Goal: Answer question/provide support: Share knowledge or assist other users

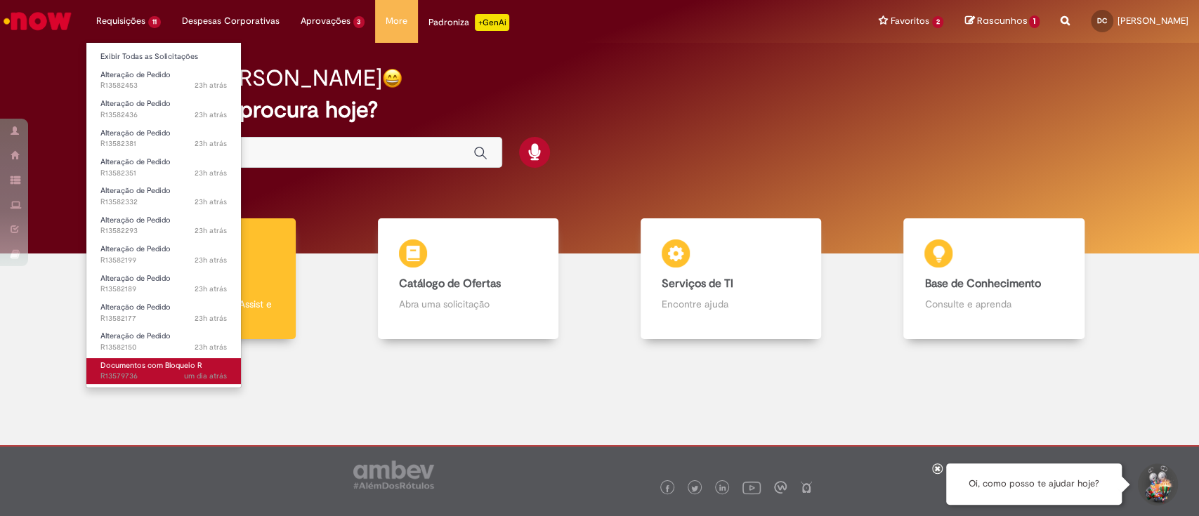
click at [144, 375] on span "um dia atrás um dia atrás R13579736" at bounding box center [163, 376] width 126 height 11
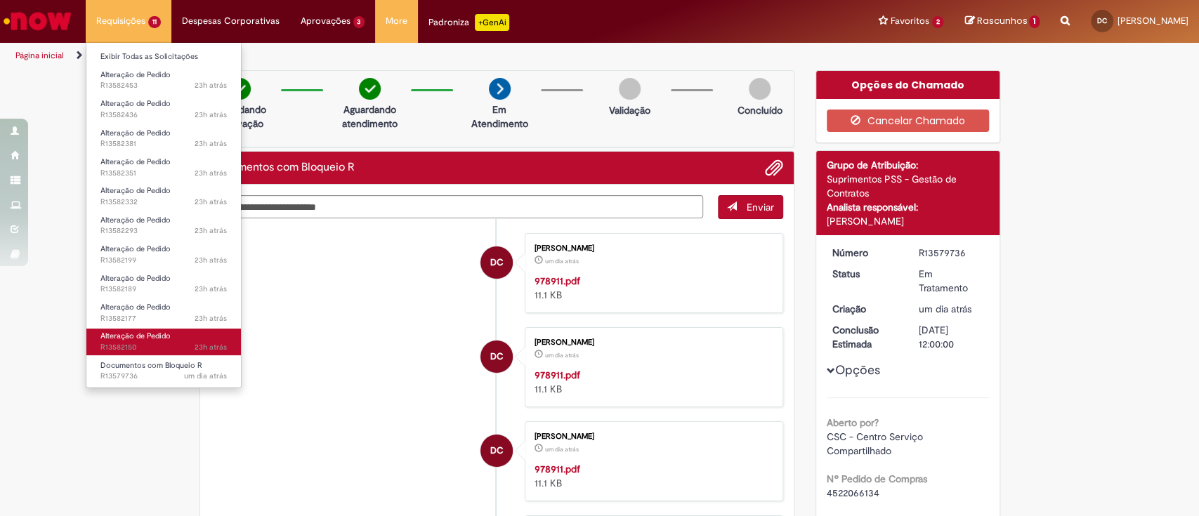
click at [172, 332] on link "Alteração de Pedido 23h atrás 23 horas atrás R13582150" at bounding box center [163, 342] width 155 height 26
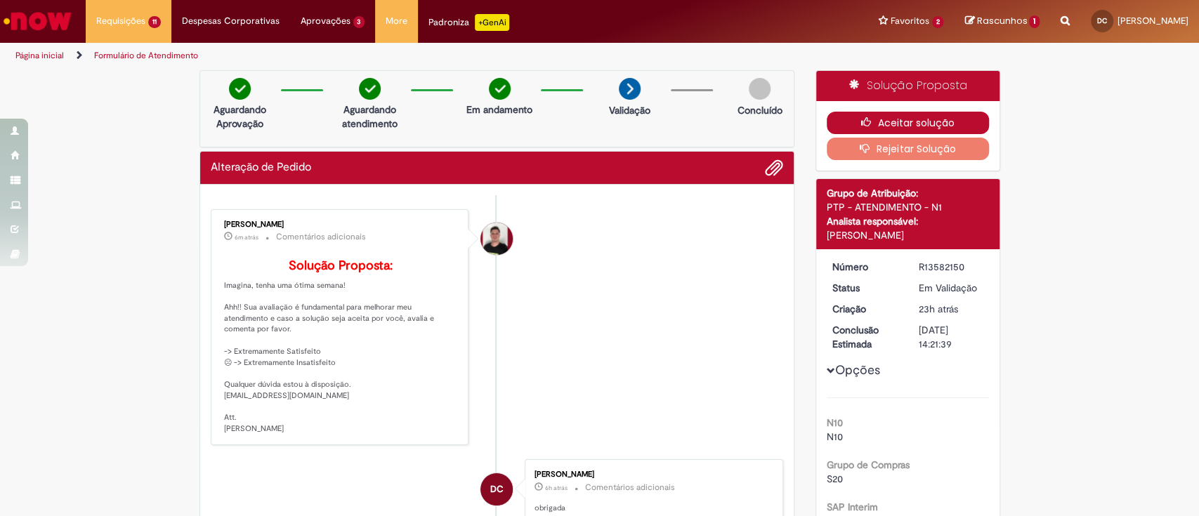
click at [895, 124] on button "Aceitar solução" at bounding box center [908, 123] width 162 height 22
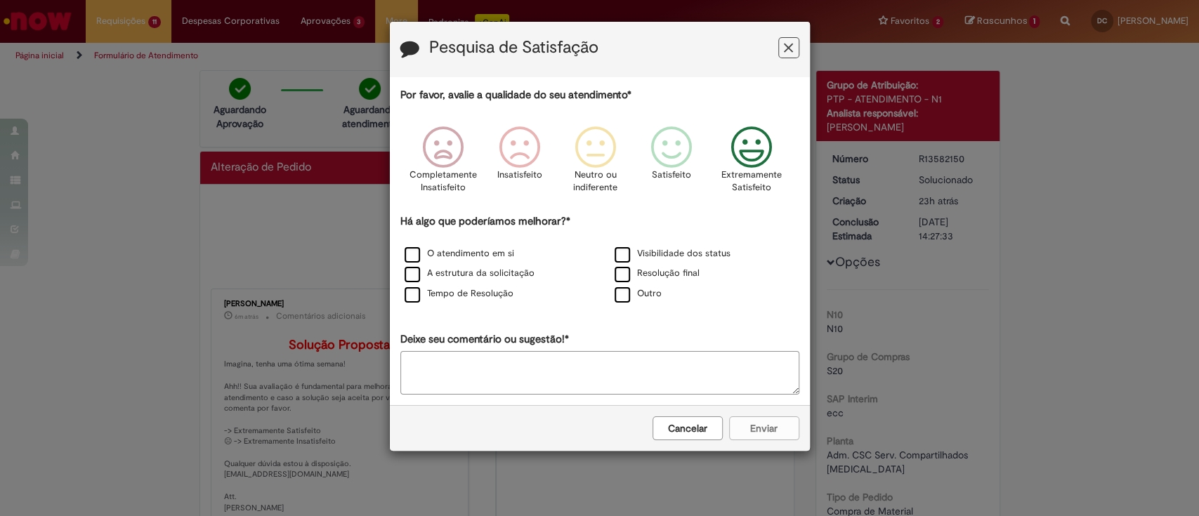
click at [744, 164] on icon "Feedback" at bounding box center [751, 147] width 53 height 42
click at [423, 253] on label "O atendimento em si" at bounding box center [460, 253] width 110 height 13
click at [714, 432] on button "Cancelar" at bounding box center [688, 429] width 70 height 24
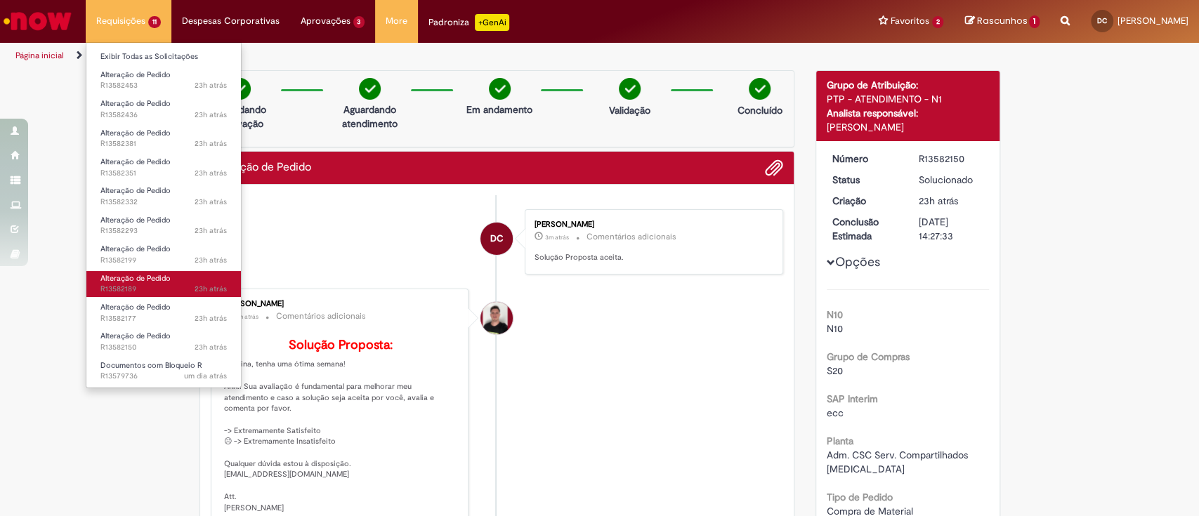
click at [159, 278] on span "Alteração de Pedido" at bounding box center [135, 278] width 70 height 11
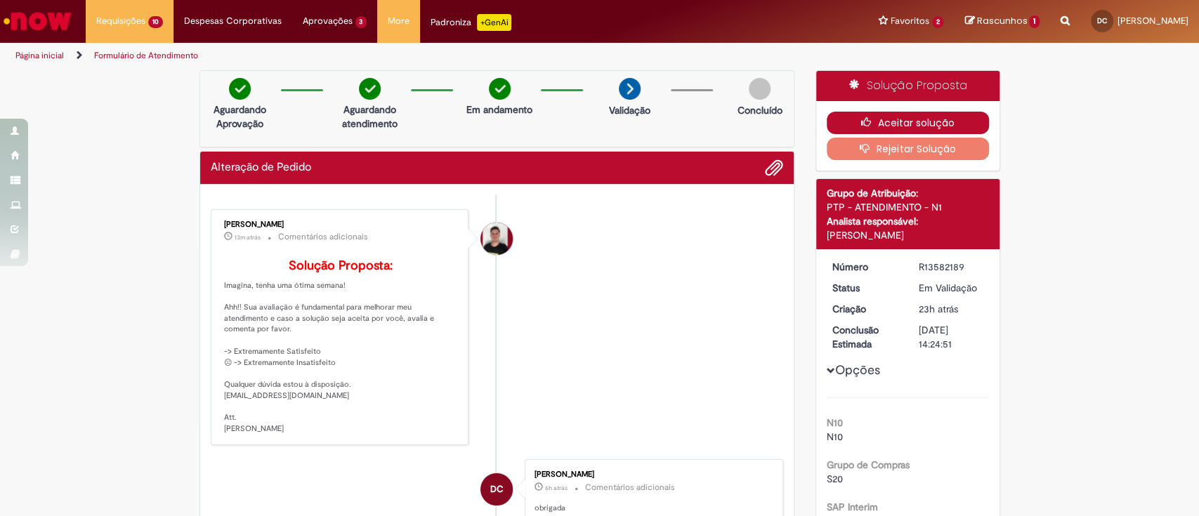
click at [918, 119] on button "Aceitar solução" at bounding box center [908, 123] width 162 height 22
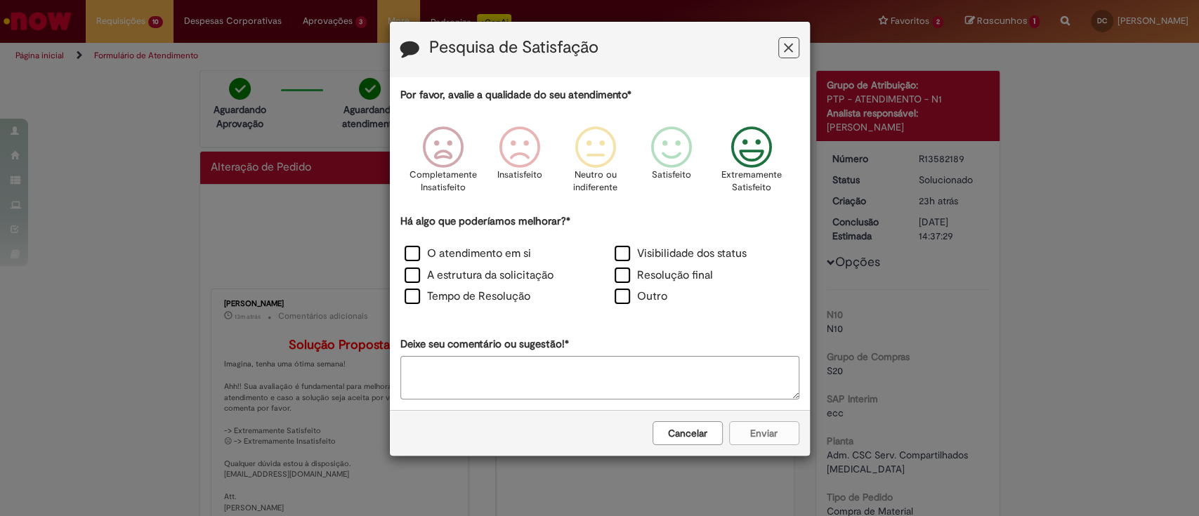
click at [737, 163] on icon "Feedback" at bounding box center [751, 147] width 53 height 42
click at [433, 253] on label "O atendimento em si" at bounding box center [468, 254] width 126 height 16
click at [769, 441] on button "Enviar" at bounding box center [764, 433] width 70 height 24
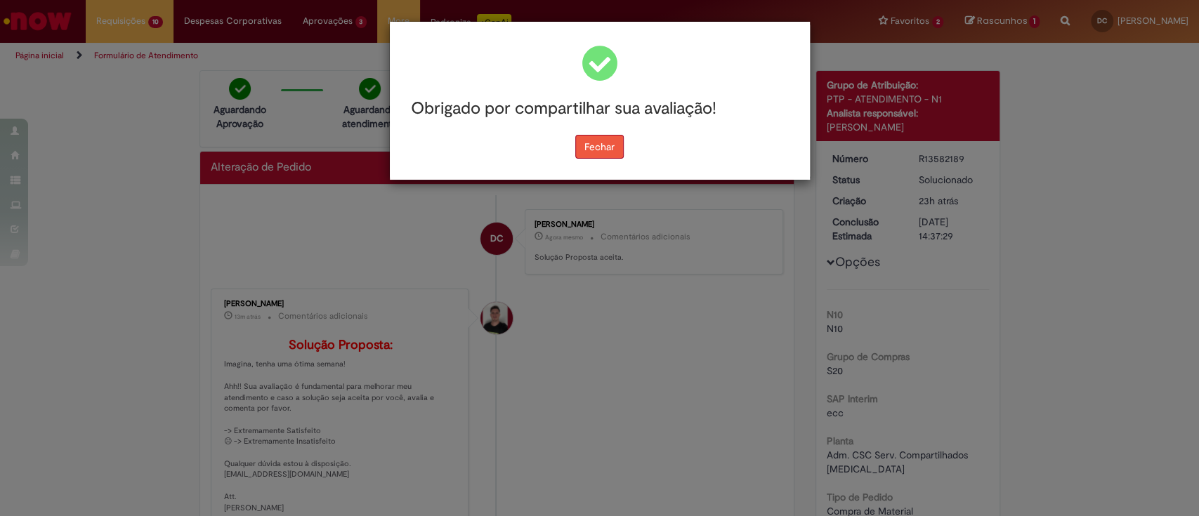
click at [591, 148] on button "Fechar" at bounding box center [599, 147] width 48 height 24
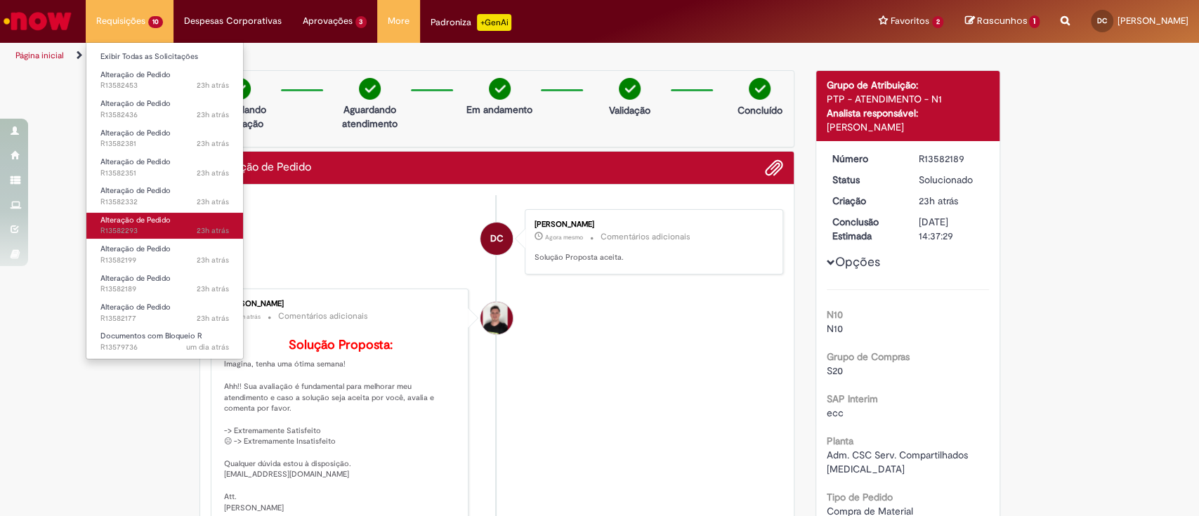
click at [156, 219] on span "Alteração de Pedido" at bounding box center [135, 220] width 70 height 11
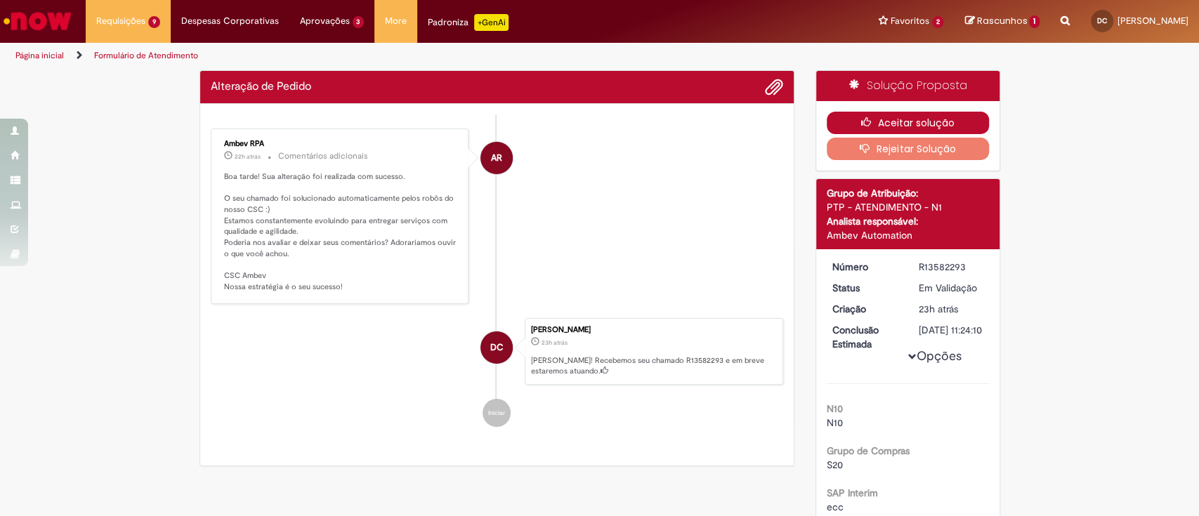
click at [866, 120] on icon "button" at bounding box center [869, 122] width 17 height 10
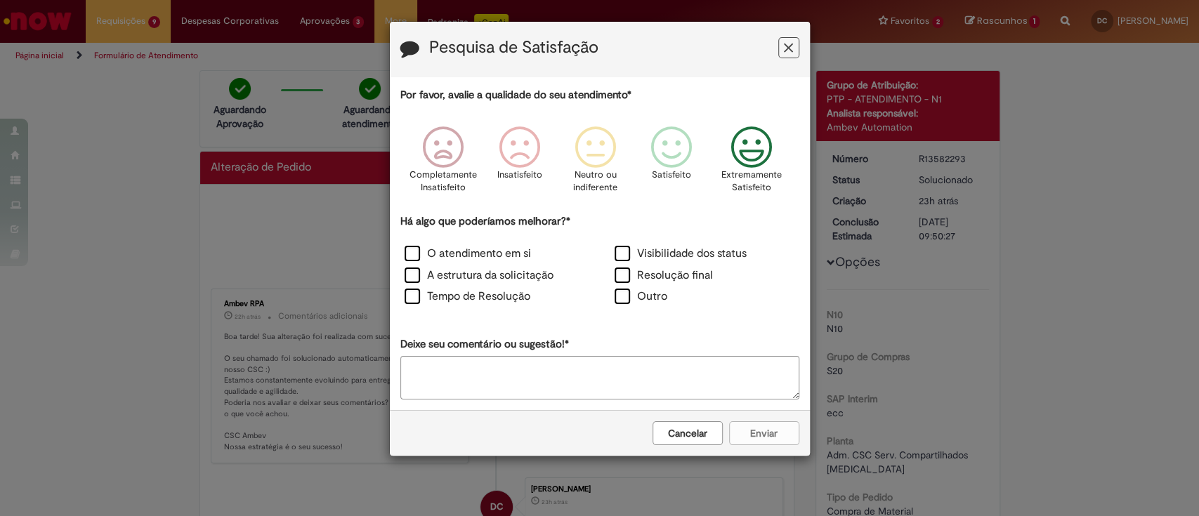
click at [744, 149] on icon "Feedback" at bounding box center [751, 147] width 53 height 42
click at [435, 252] on label "O atendimento em si" at bounding box center [468, 254] width 126 height 16
click at [772, 421] on button "Enviar" at bounding box center [764, 433] width 70 height 24
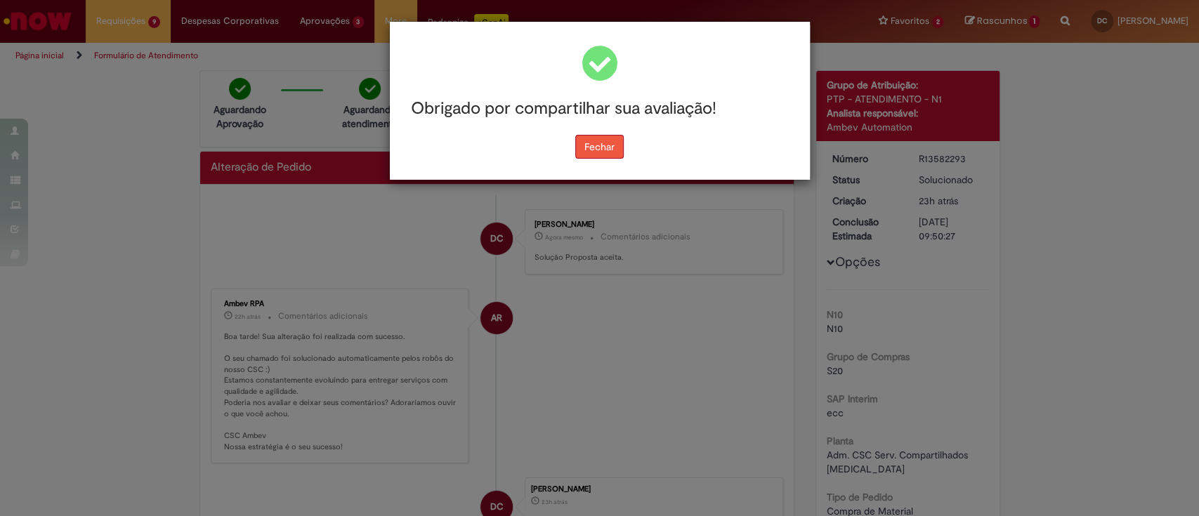
click at [612, 155] on button "Fechar" at bounding box center [599, 147] width 48 height 24
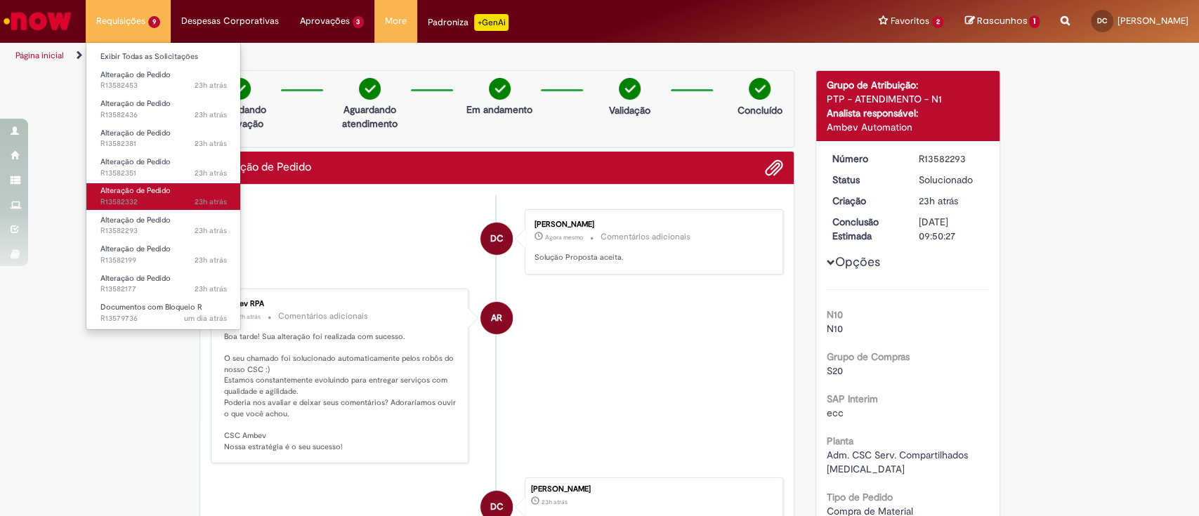
click at [159, 195] on link "Alteração de Pedido 23h atrás 23 horas atrás R13582332" at bounding box center [163, 196] width 155 height 26
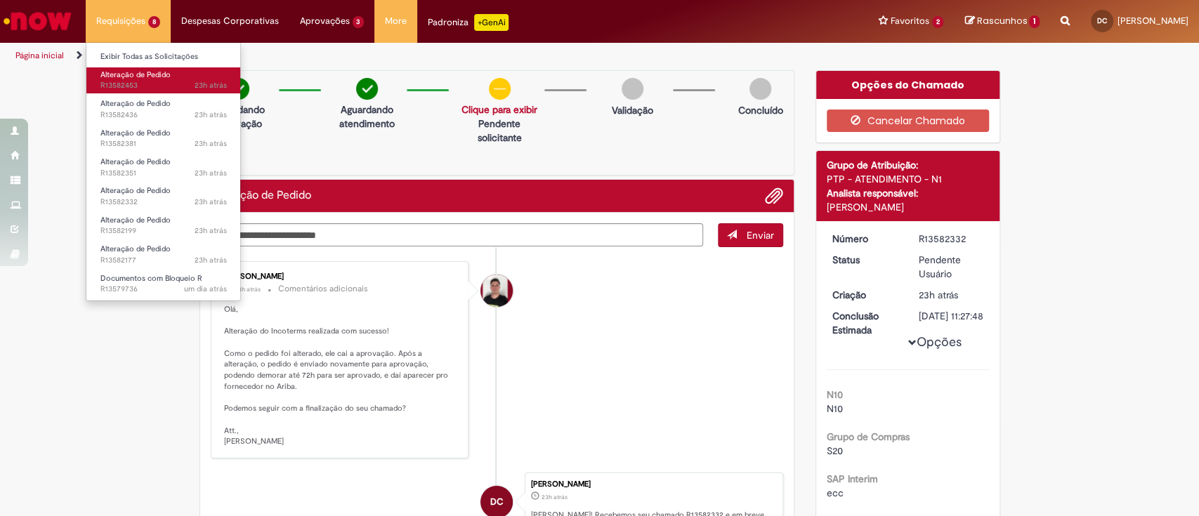
click at [151, 79] on link "Alteração de Pedido 23h atrás 23 horas atrás R13582453" at bounding box center [163, 80] width 155 height 26
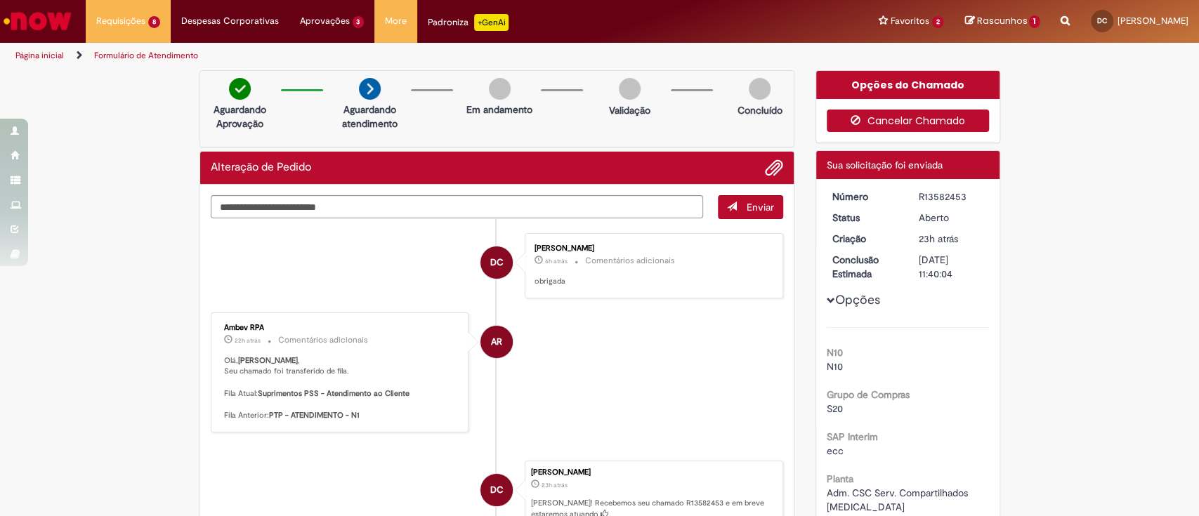
click at [875, 129] on button "Cancelar Chamado" at bounding box center [908, 121] width 162 height 22
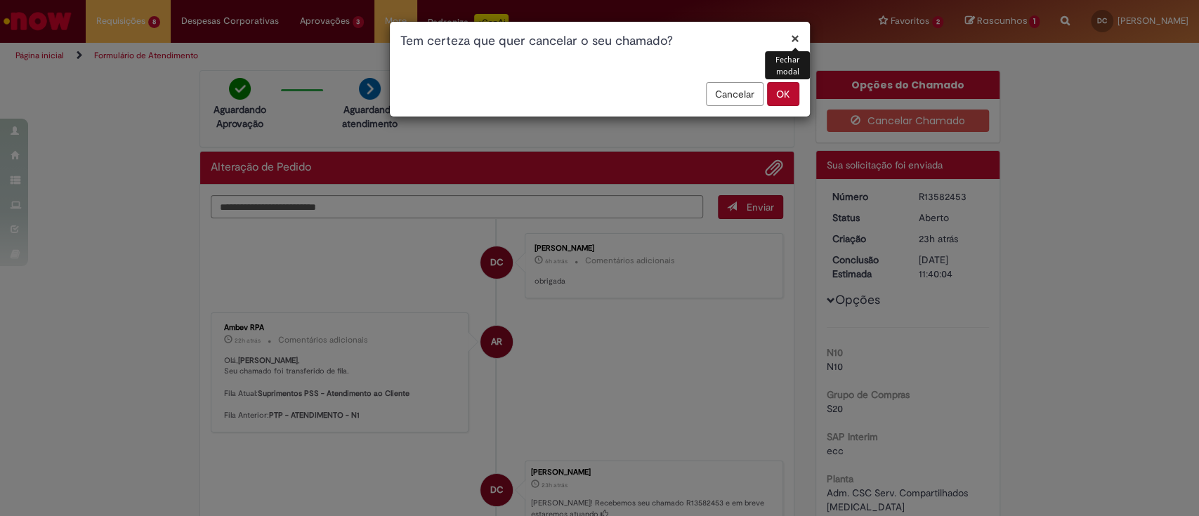
click at [774, 91] on button "OK" at bounding box center [783, 94] width 32 height 24
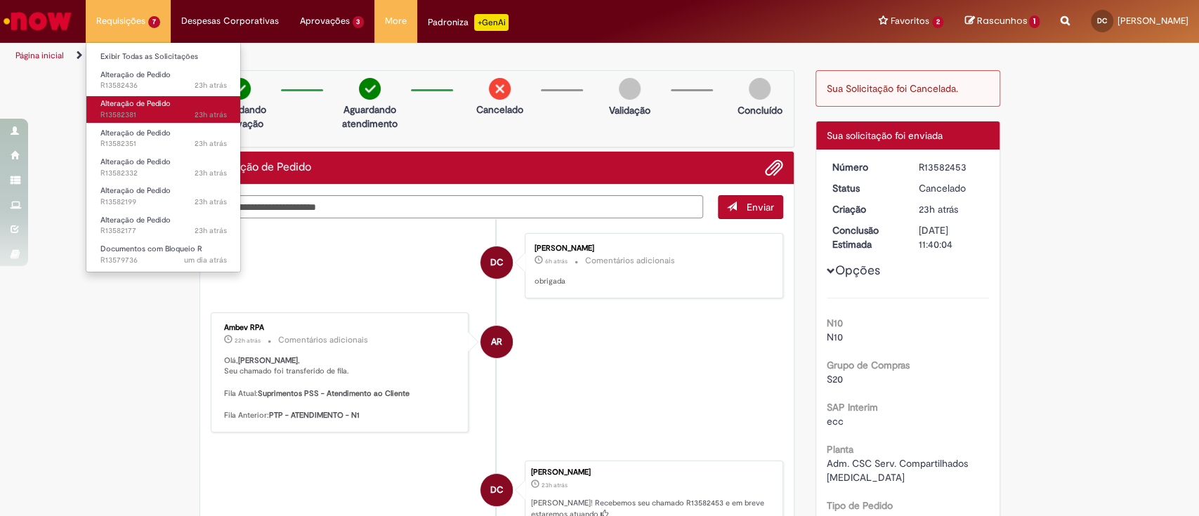
click at [202, 104] on link "Alteração de Pedido 23h atrás 23 horas atrás R13582381" at bounding box center [163, 109] width 155 height 26
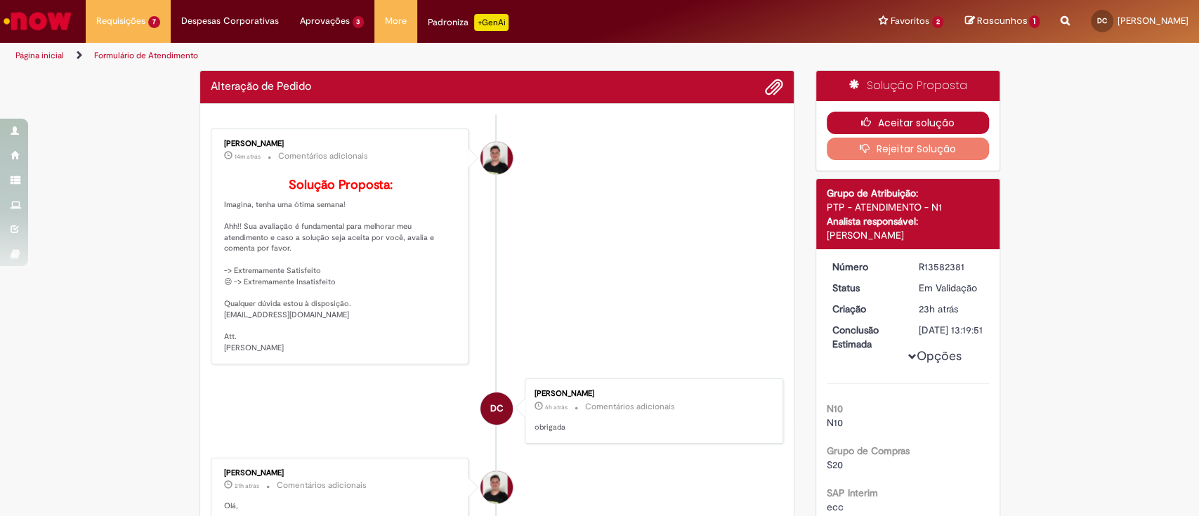
click at [894, 124] on button "Aceitar solução" at bounding box center [908, 123] width 162 height 22
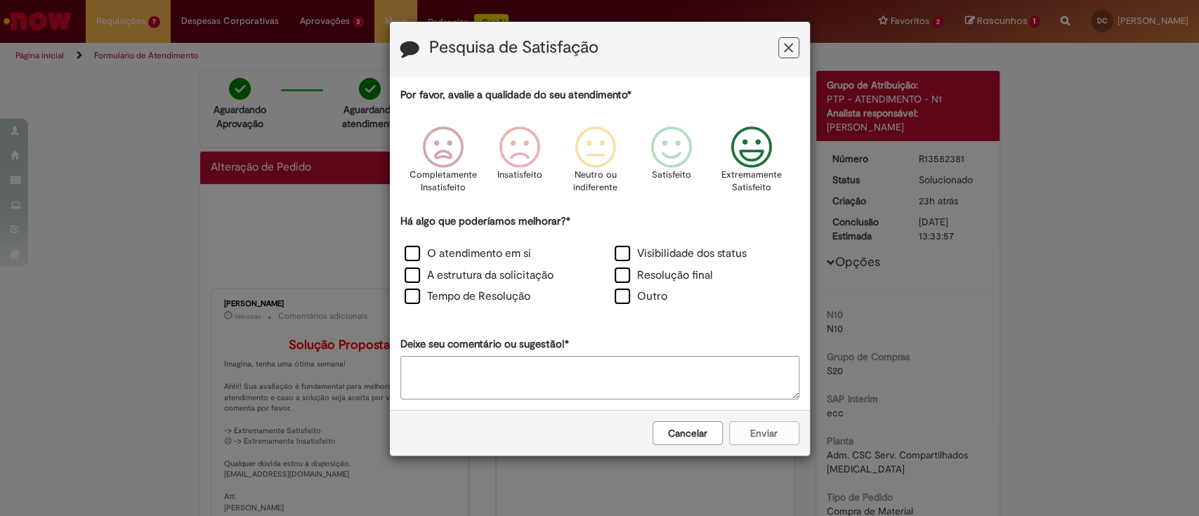
click at [741, 148] on icon "Feedback" at bounding box center [751, 147] width 53 height 42
click at [504, 247] on label "O atendimento em si" at bounding box center [468, 254] width 126 height 16
click at [501, 275] on label "A estrutura da solicitação" at bounding box center [479, 276] width 149 height 16
click at [497, 291] on label "Tempo de Resolução" at bounding box center [468, 297] width 126 height 16
click at [772, 430] on button "Enviar" at bounding box center [764, 433] width 70 height 24
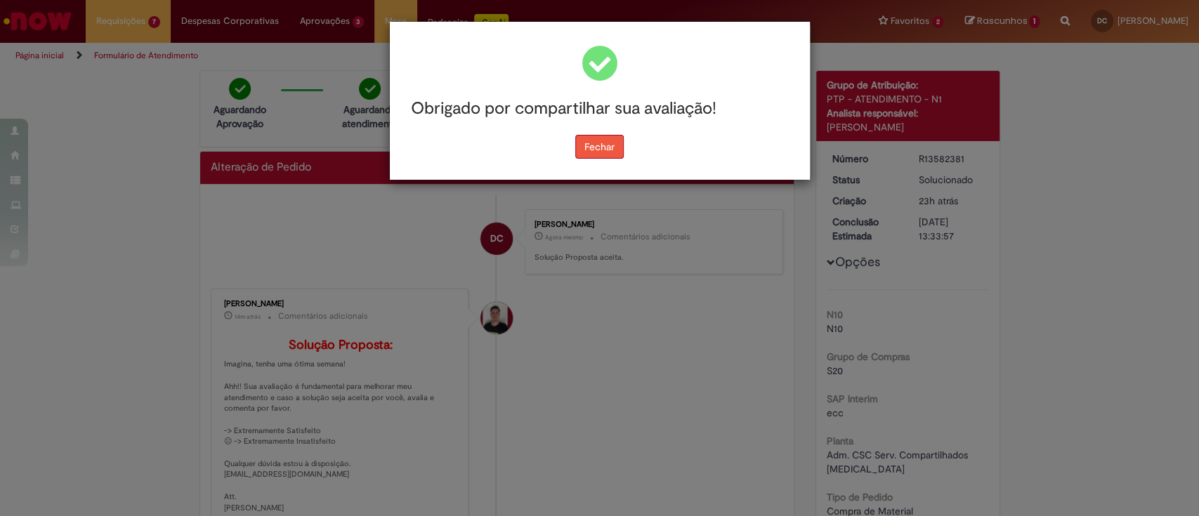
click at [618, 144] on button "Fechar" at bounding box center [599, 147] width 48 height 24
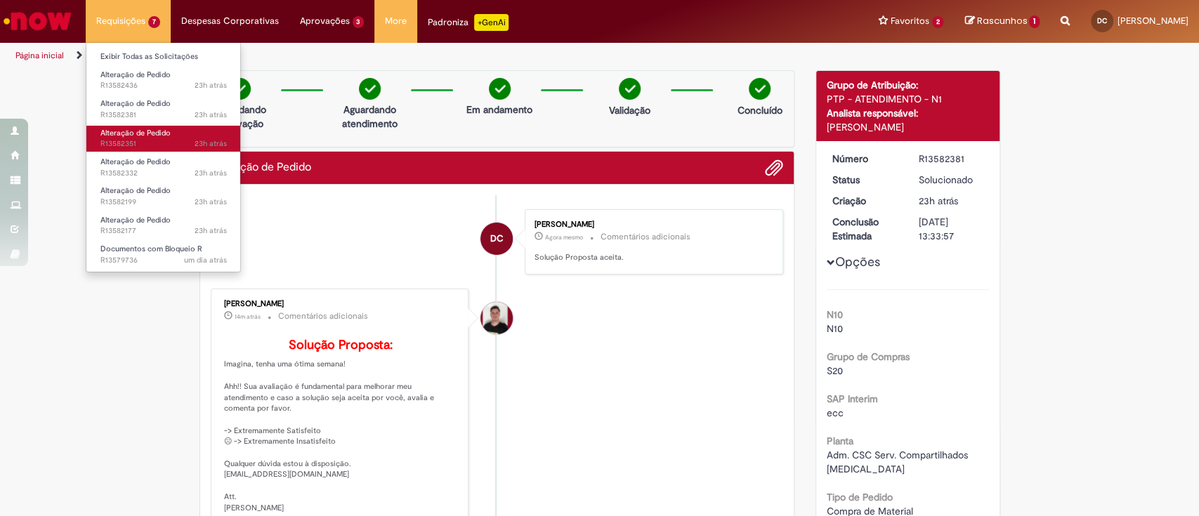
click at [151, 131] on span "Alteração de Pedido" at bounding box center [135, 133] width 70 height 11
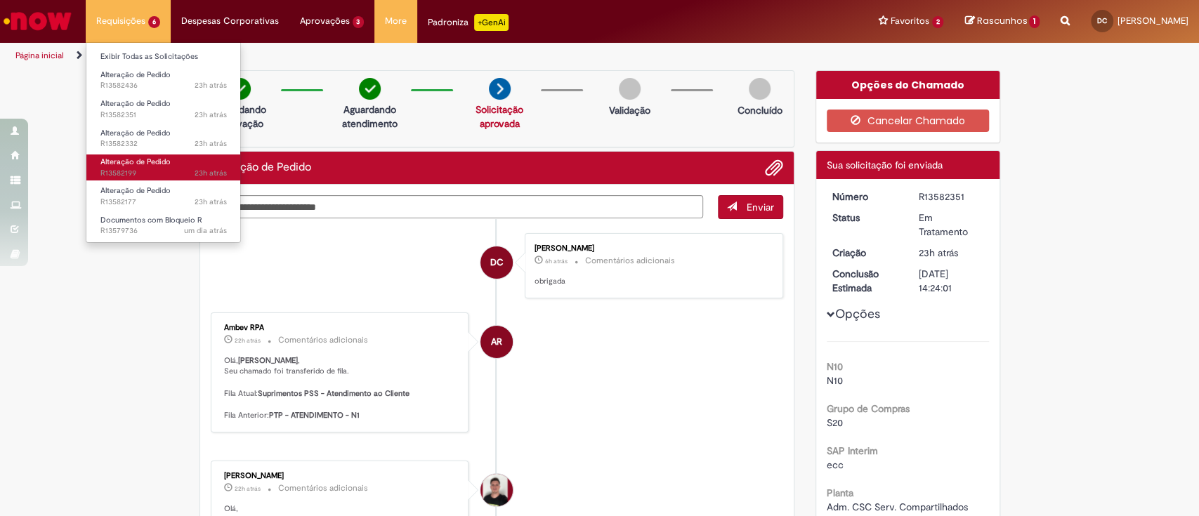
click at [144, 164] on span "Alteração de Pedido" at bounding box center [135, 162] width 70 height 11
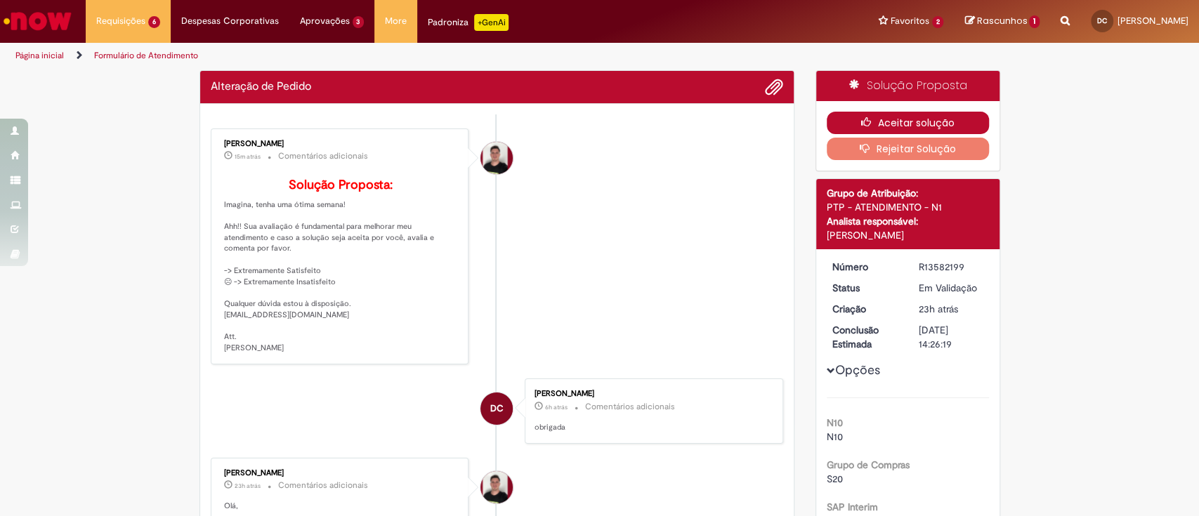
click at [899, 121] on button "Aceitar solução" at bounding box center [908, 123] width 162 height 22
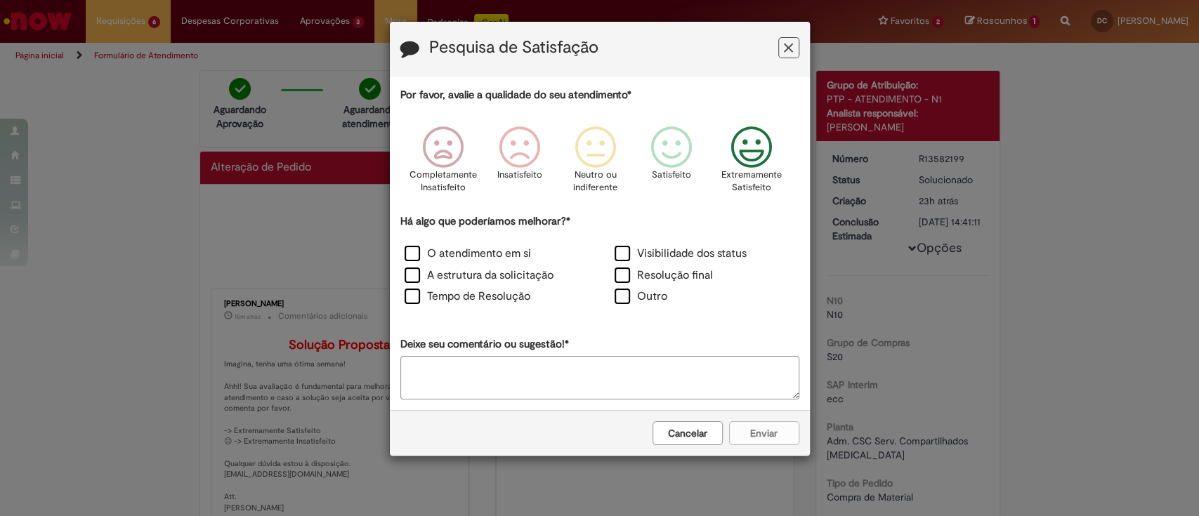
click at [776, 149] on icon "Feedback" at bounding box center [751, 147] width 53 height 42
click at [476, 257] on label "O atendimento em si" at bounding box center [468, 254] width 126 height 16
click at [467, 284] on div "A estrutura da solicitação" at bounding box center [494, 277] width 207 height 19
drag, startPoint x: 471, startPoint y: 301, endPoint x: 462, endPoint y: 289, distance: 15.5
click at [471, 302] on label "Tempo de Resolução" at bounding box center [468, 297] width 126 height 16
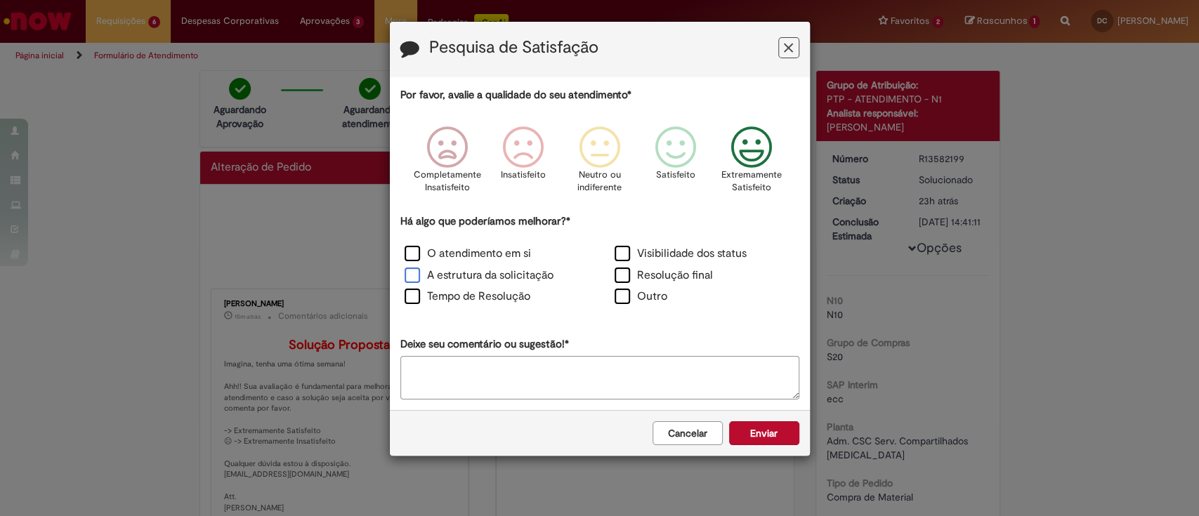
click at [456, 276] on label "A estrutura da solicitação" at bounding box center [479, 276] width 149 height 16
click at [658, 253] on label "Visibilidade dos status" at bounding box center [681, 254] width 132 height 16
click at [666, 273] on label "Resolução final" at bounding box center [664, 276] width 98 height 16
click at [781, 438] on button "Enviar" at bounding box center [764, 433] width 70 height 24
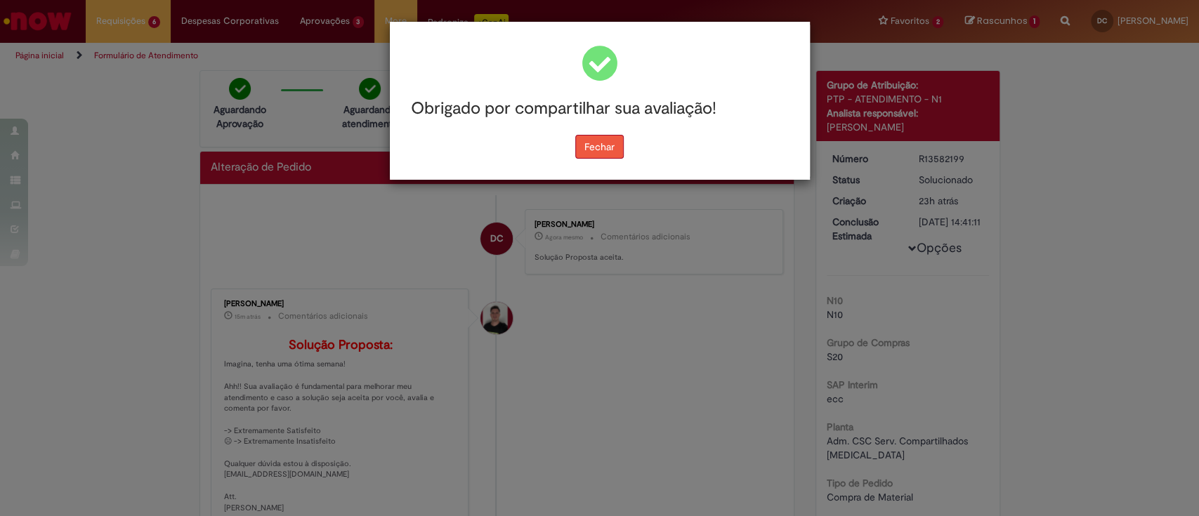
click at [586, 149] on button "Fechar" at bounding box center [599, 147] width 48 height 24
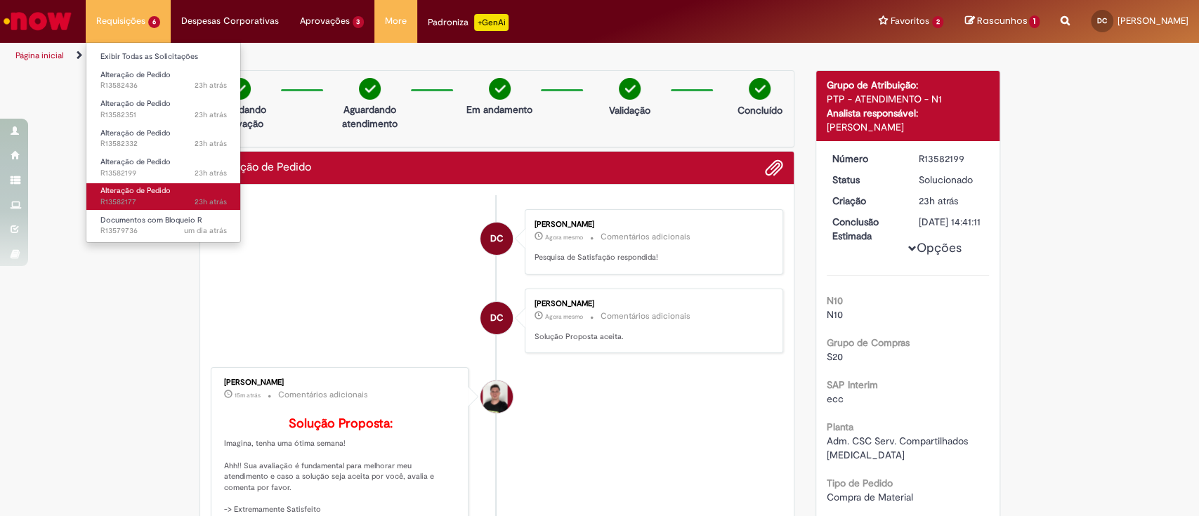
click at [163, 190] on span "Alteração de Pedido" at bounding box center [135, 190] width 70 height 11
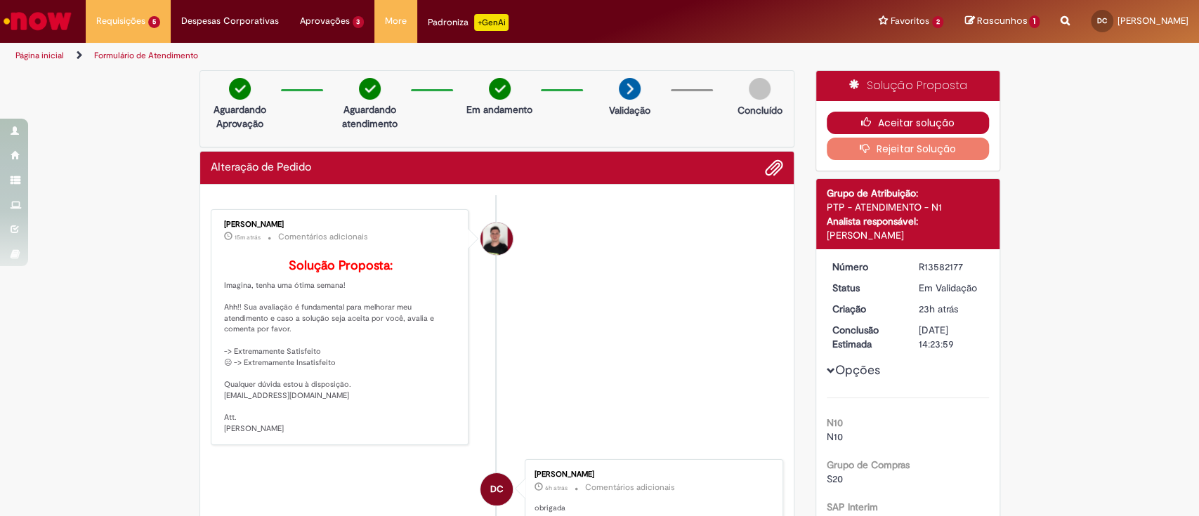
click at [871, 118] on button "Aceitar solução" at bounding box center [908, 123] width 162 height 22
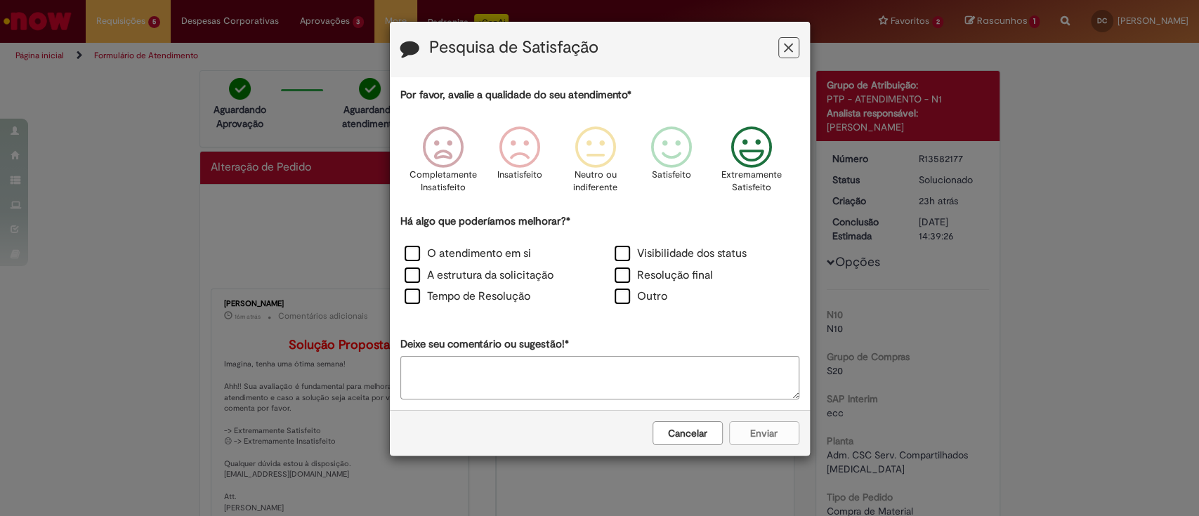
click at [755, 153] on icon "Feedback" at bounding box center [751, 147] width 53 height 42
click at [464, 251] on label "O atendimento em si" at bounding box center [468, 254] width 126 height 16
click at [455, 269] on label "A estrutura da solicitação" at bounding box center [479, 276] width 149 height 16
click at [458, 297] on label "Tempo de Resolução" at bounding box center [468, 297] width 126 height 16
click at [625, 256] on label "Visibilidade dos status" at bounding box center [681, 254] width 132 height 16
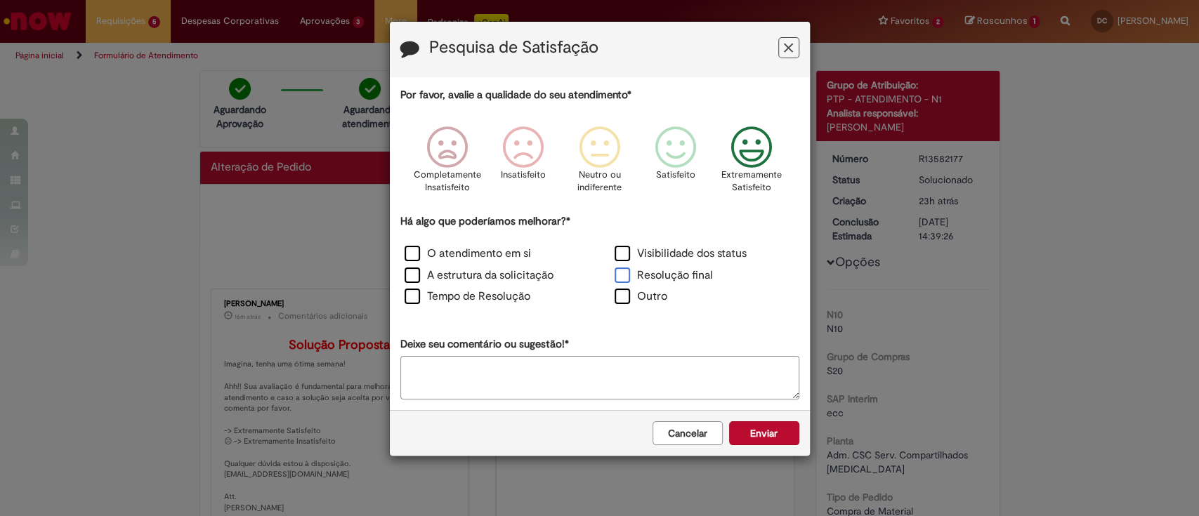
click at [635, 277] on label "Resolução final" at bounding box center [664, 276] width 98 height 16
click at [747, 431] on button "Enviar" at bounding box center [764, 433] width 70 height 24
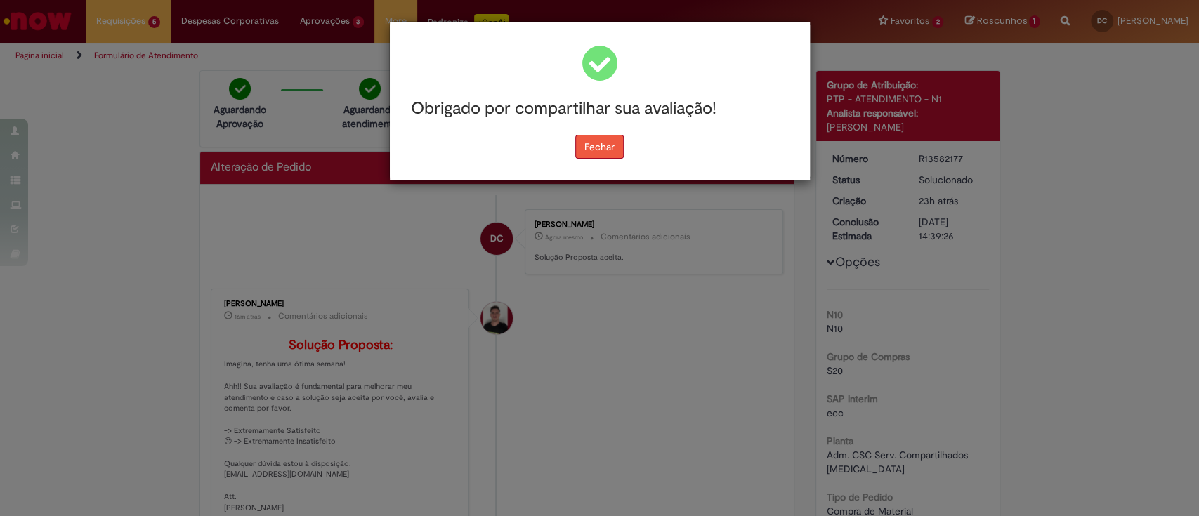
click at [593, 150] on button "Fechar" at bounding box center [599, 147] width 48 height 24
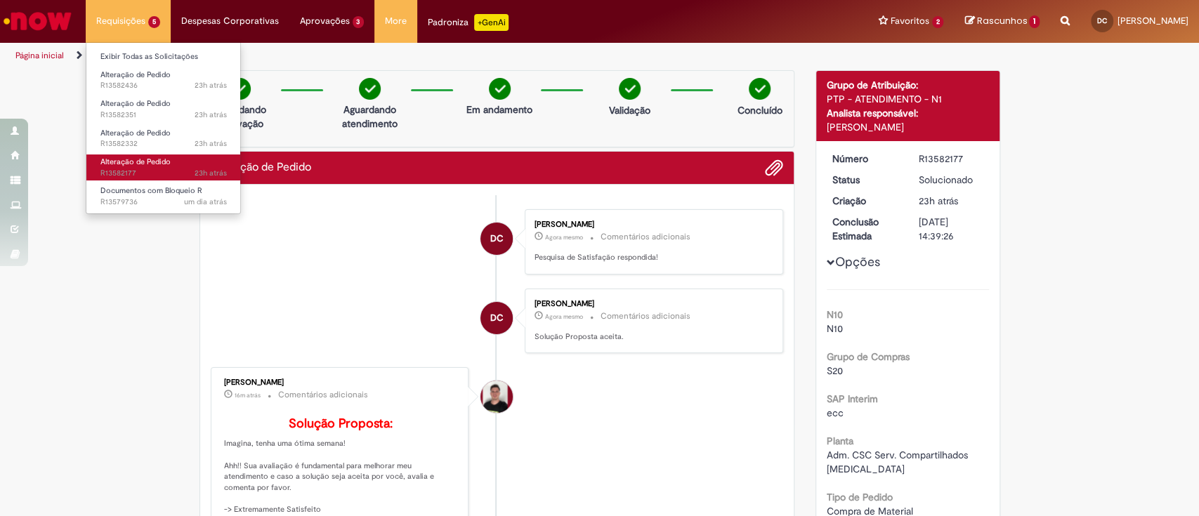
click at [164, 155] on link "Alteração de Pedido 23h atrás 23 horas atrás R13582177" at bounding box center [163, 168] width 155 height 26
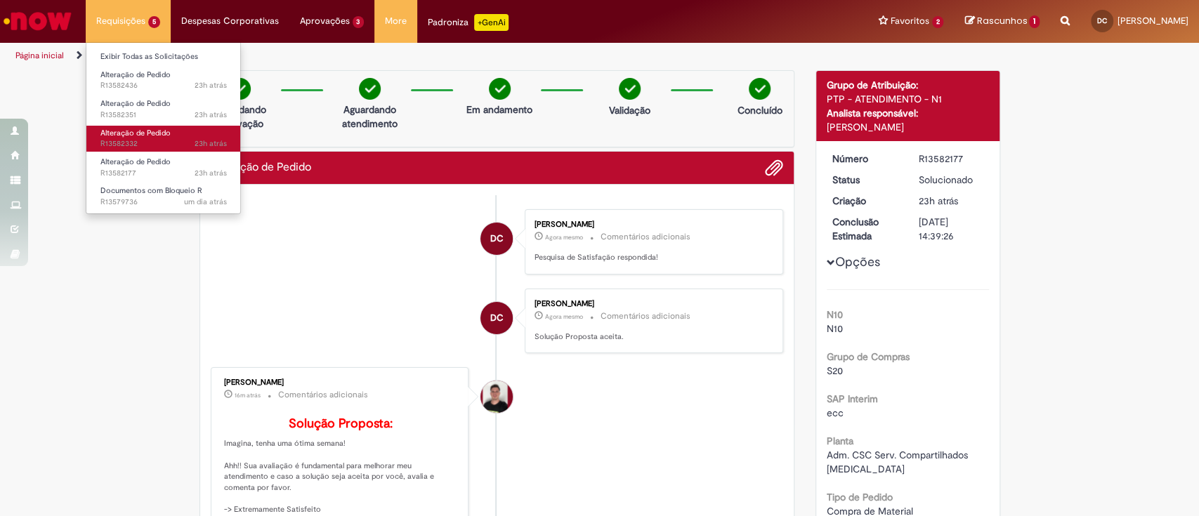
click at [175, 131] on link "Alteração de Pedido 23h atrás 23 horas atrás R13582332" at bounding box center [163, 139] width 155 height 26
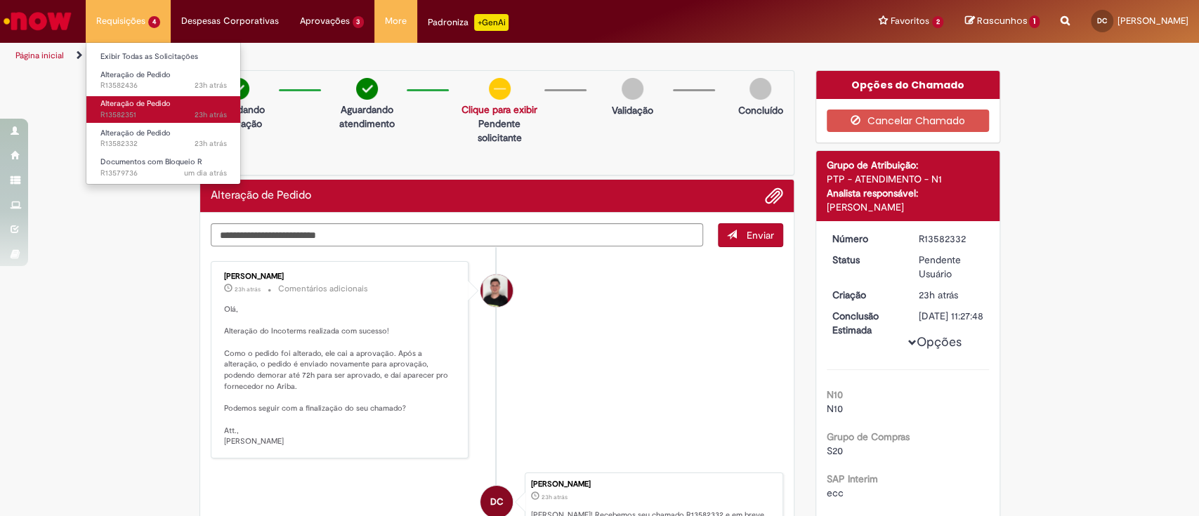
click at [190, 105] on link "Alteração de Pedido 23h atrás 23 horas atrás R13582351" at bounding box center [163, 109] width 155 height 26
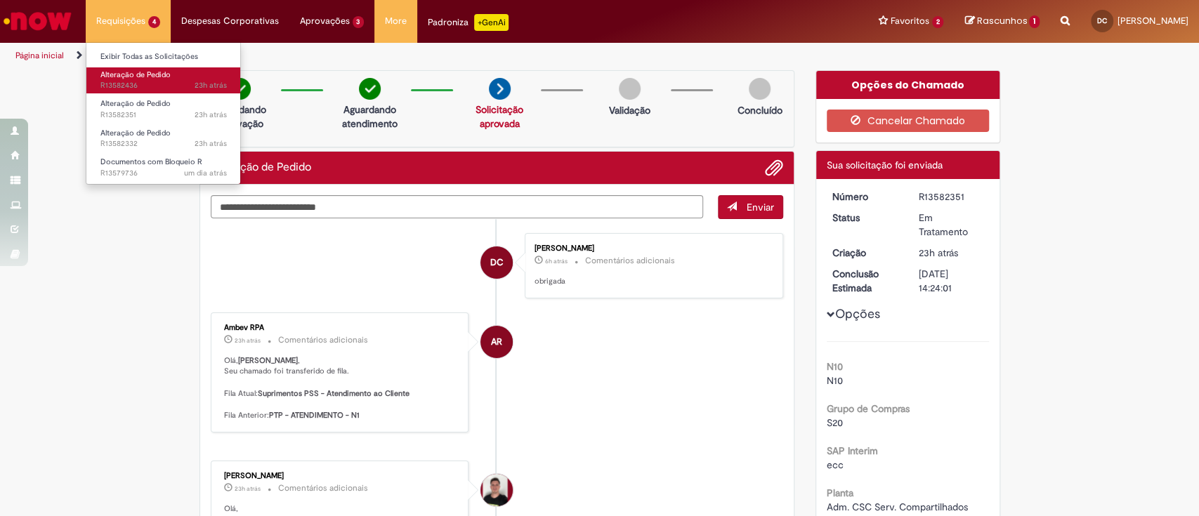
click at [164, 87] on span "23h atrás 23 horas atrás R13582436" at bounding box center [163, 85] width 126 height 11
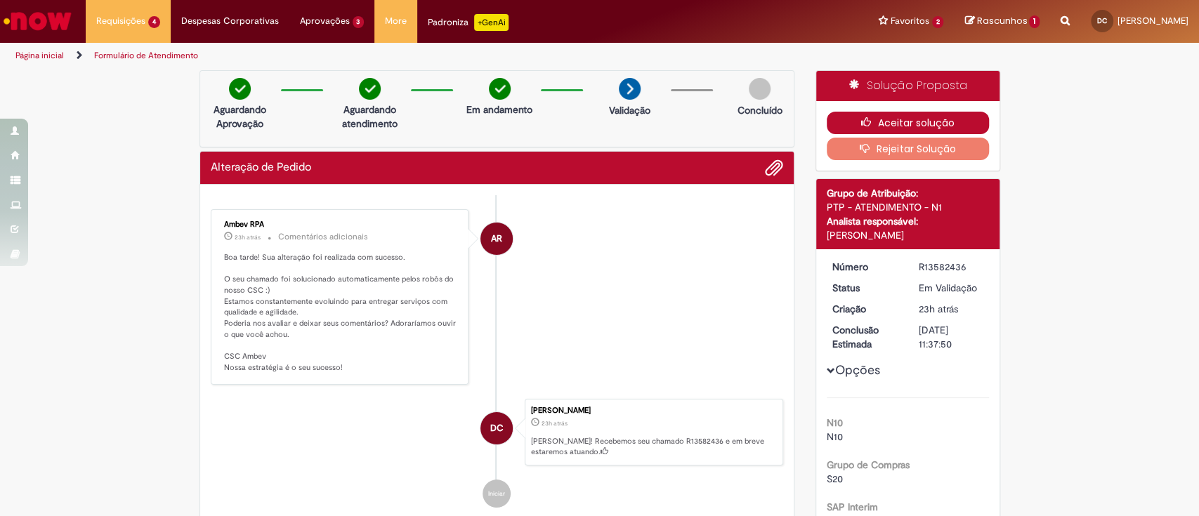
click at [924, 123] on button "Aceitar solução" at bounding box center [908, 123] width 162 height 22
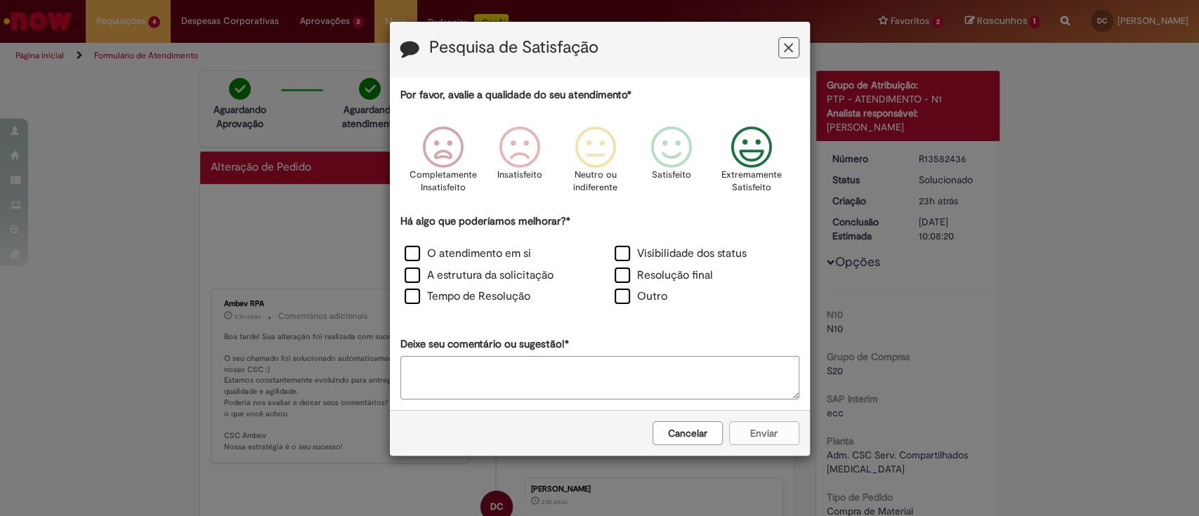
click at [728, 144] on icon "Feedback" at bounding box center [751, 147] width 53 height 42
click at [454, 256] on label "O atendimento em si" at bounding box center [468, 254] width 126 height 16
click at [442, 277] on label "A estrutura da solicitação" at bounding box center [479, 276] width 149 height 16
click at [444, 303] on label "Tempo de Resolução" at bounding box center [468, 297] width 126 height 16
click at [764, 438] on button "Enviar" at bounding box center [764, 433] width 70 height 24
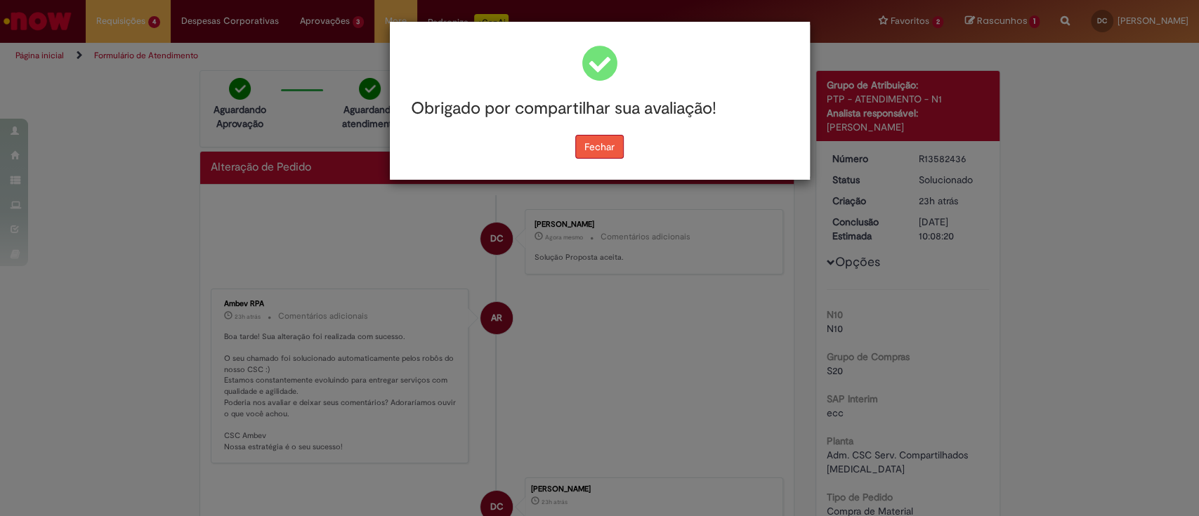
click at [611, 144] on button "Fechar" at bounding box center [599, 147] width 48 height 24
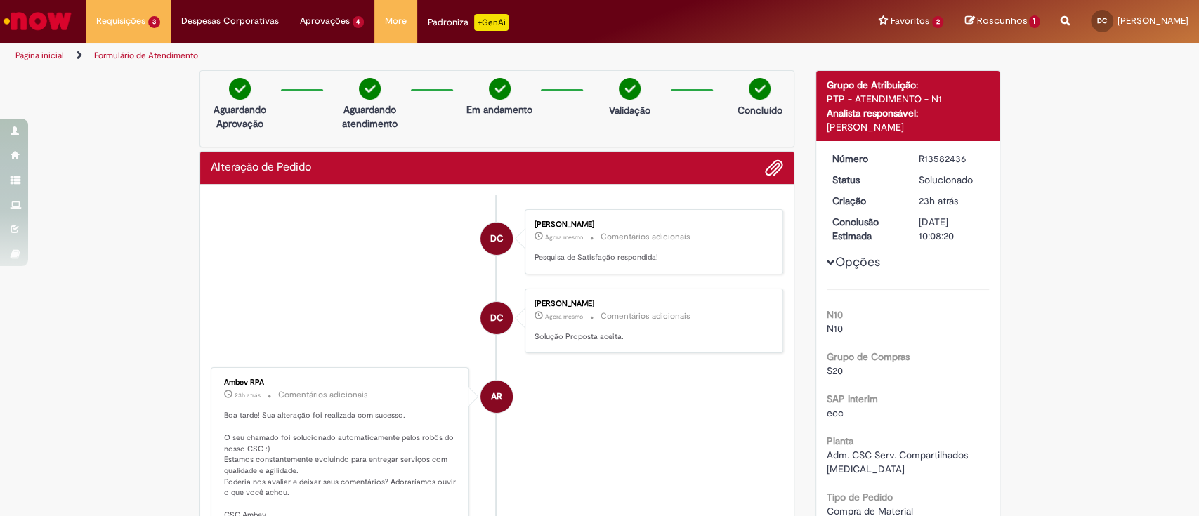
click at [58, 15] on img "Ir para a Homepage" at bounding box center [37, 21] width 72 height 28
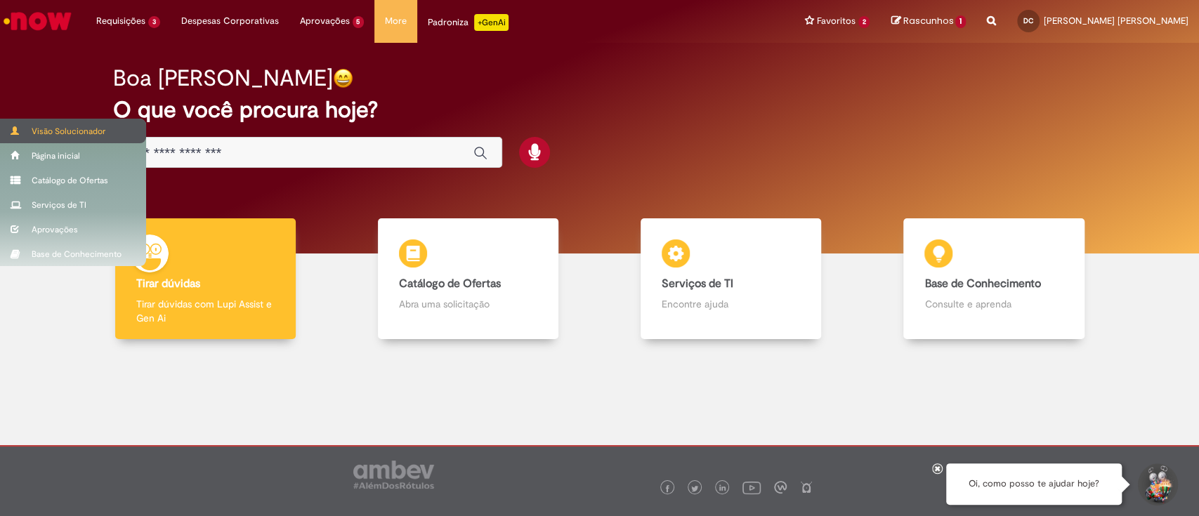
click at [38, 129] on div "Visão Solucionador" at bounding box center [73, 131] width 146 height 25
